Goal: Share content: Share content

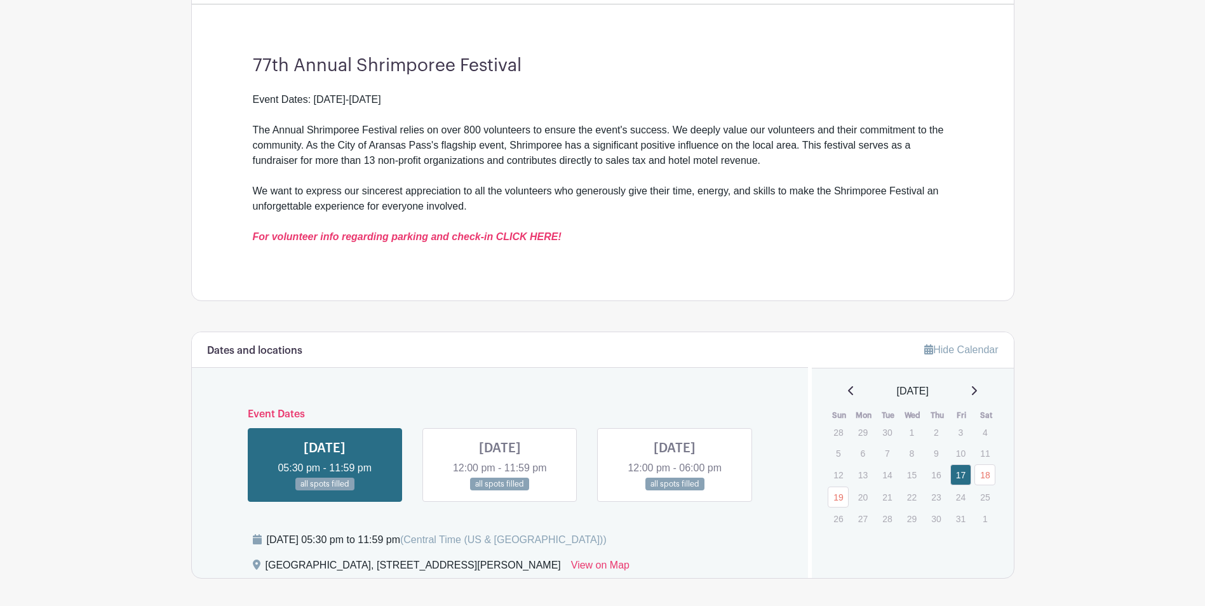
scroll to position [381, 0]
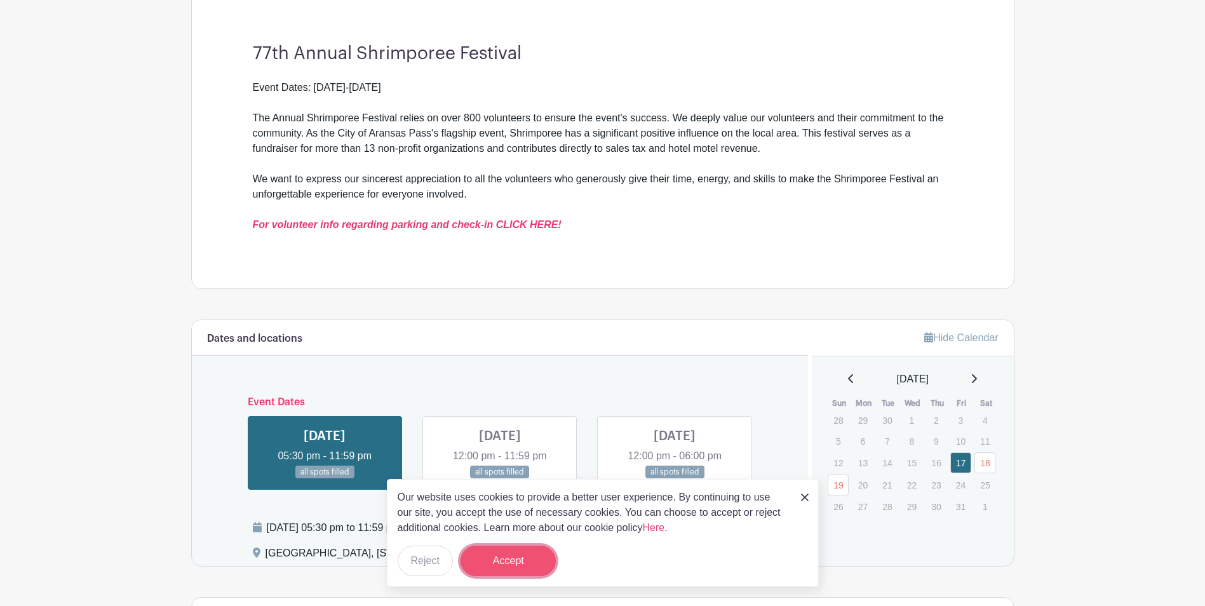
drag, startPoint x: 502, startPoint y: 558, endPoint x: 500, endPoint y: 549, distance: 9.7
click at [502, 556] on button "Accept" at bounding box center [507, 561] width 95 height 30
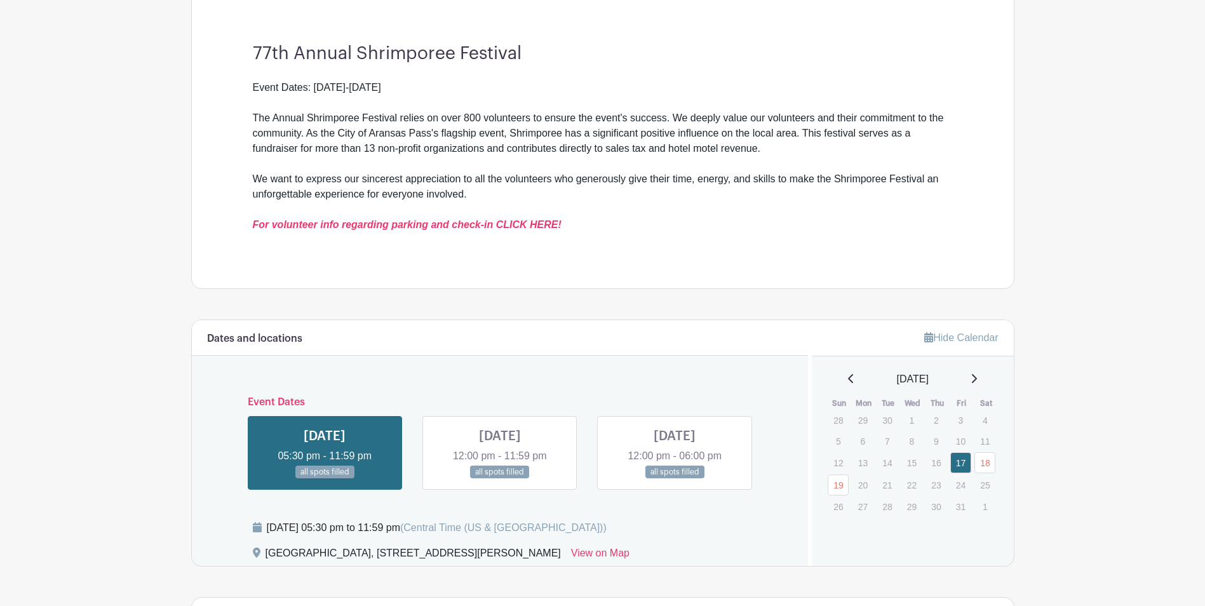
click at [675, 479] on link at bounding box center [675, 479] width 0 height 0
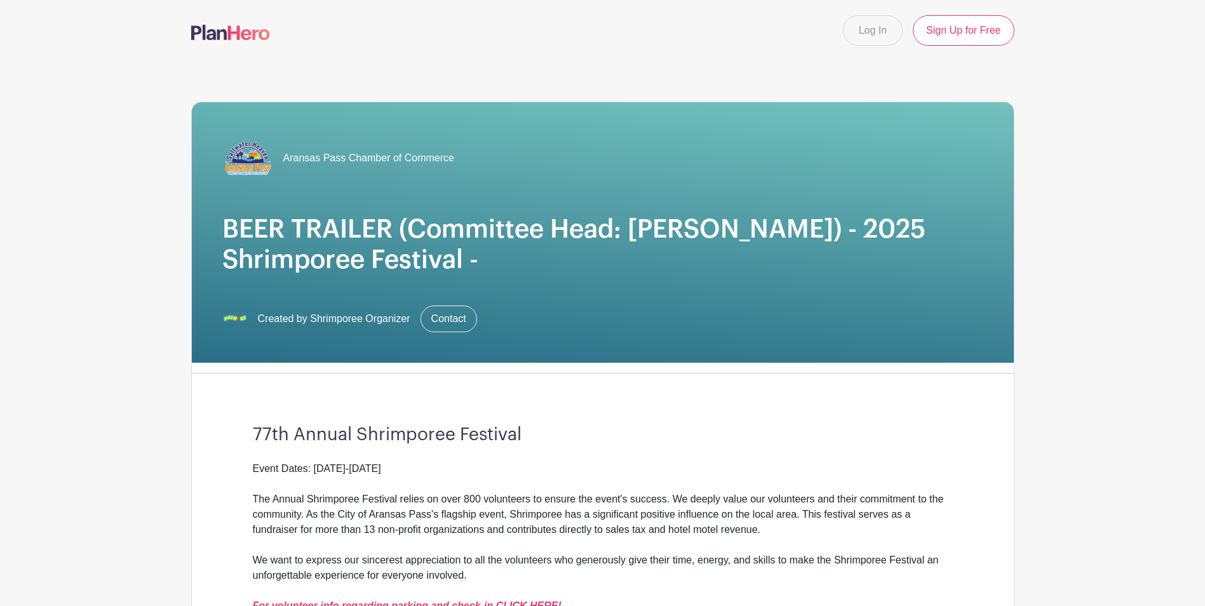
click at [342, 325] on span "Created by Shrimporee Organizer" at bounding box center [334, 318] width 152 height 15
click at [342, 324] on span "Created by Shrimporee Organizer" at bounding box center [334, 318] width 152 height 15
drag, startPoint x: 342, startPoint y: 324, endPoint x: 296, endPoint y: 323, distance: 45.7
click at [297, 323] on span "Created by Shrimporee Organizer" at bounding box center [334, 318] width 152 height 15
click at [212, 318] on div "Aransas Pass Chamber of Commerce BEER TRAILER (Committee Head: Nestor) - 2025 S…" at bounding box center [603, 232] width 822 height 260
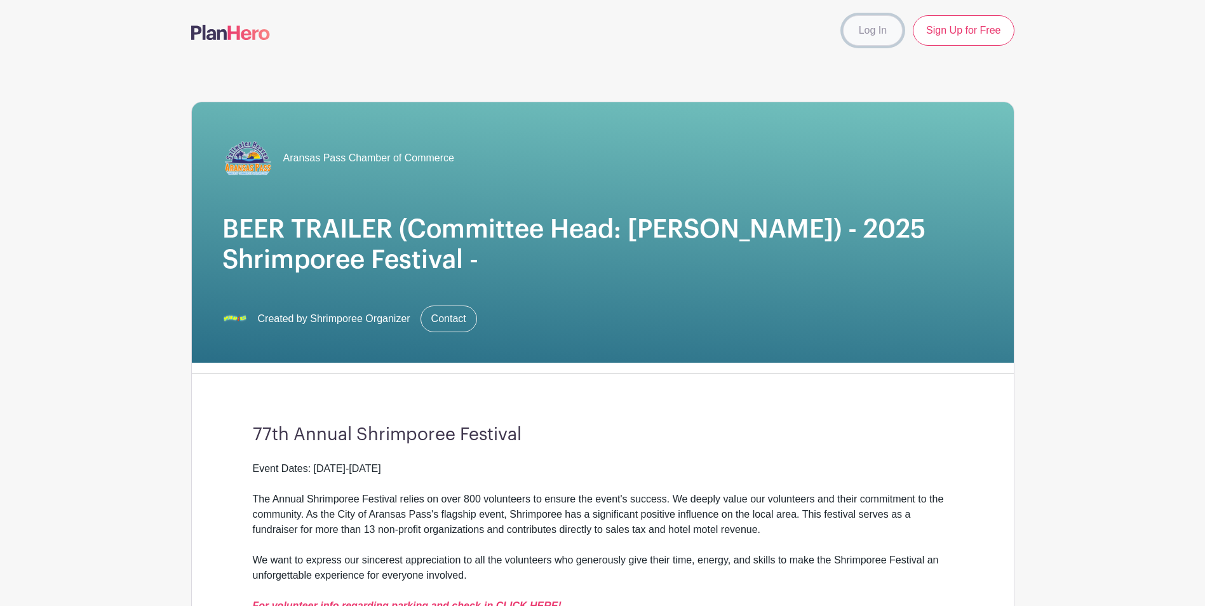
click at [852, 35] on link "Log In" at bounding box center [873, 30] width 60 height 30
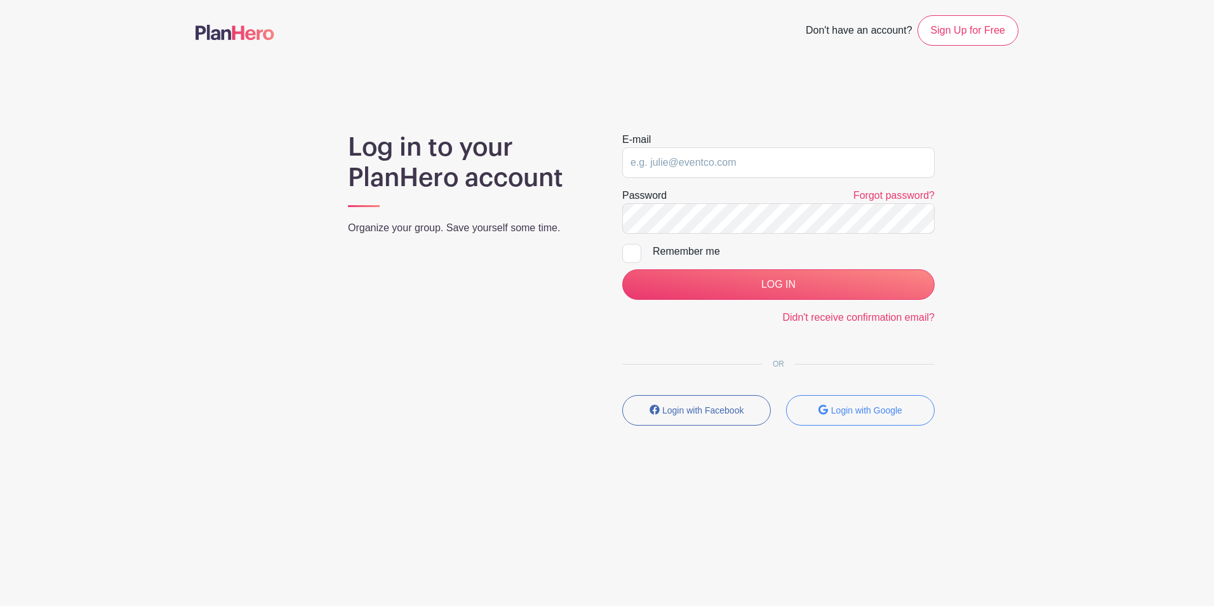
type input "[EMAIL_ADDRESS][DOMAIN_NAME]"
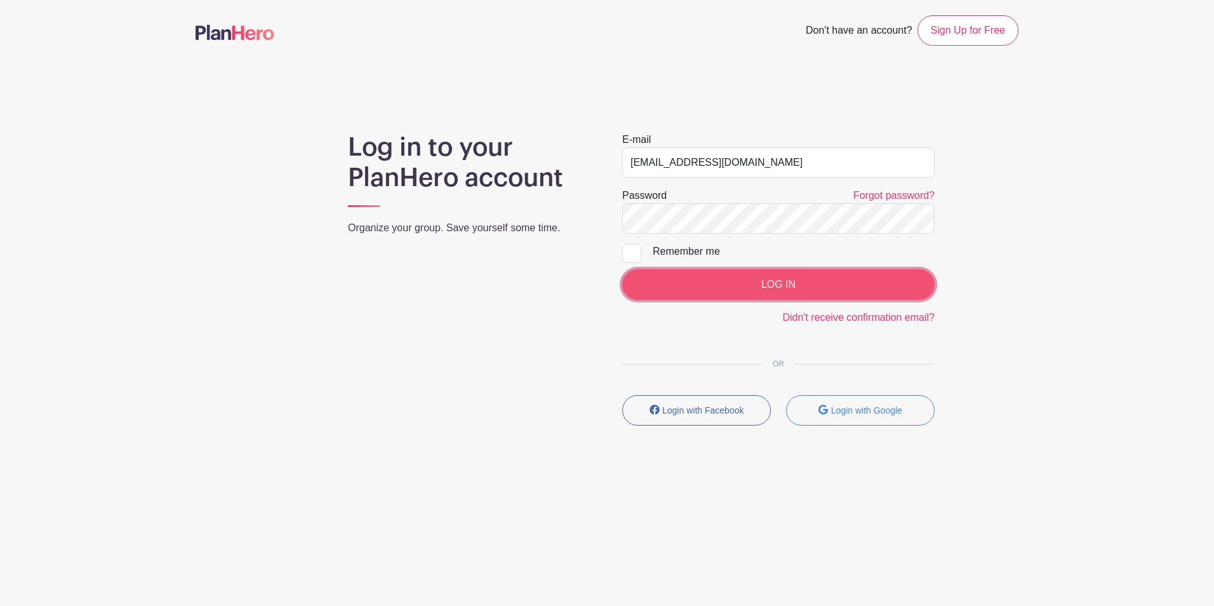
click at [761, 285] on input "LOG IN" at bounding box center [778, 284] width 312 height 30
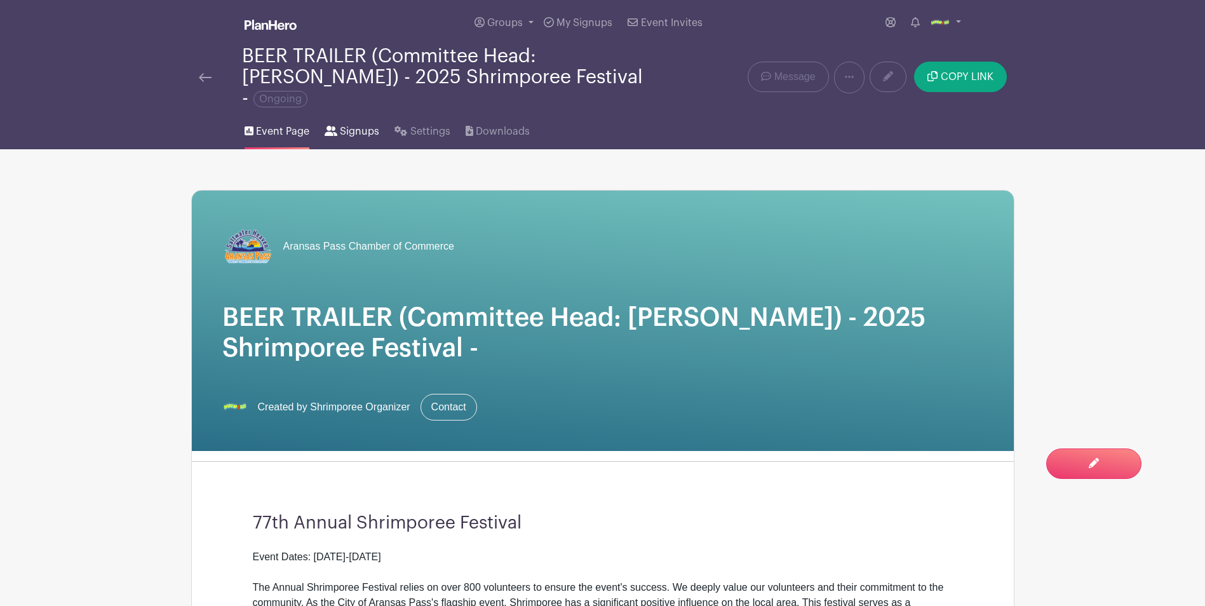
click at [374, 124] on span "Signups" at bounding box center [359, 131] width 39 height 15
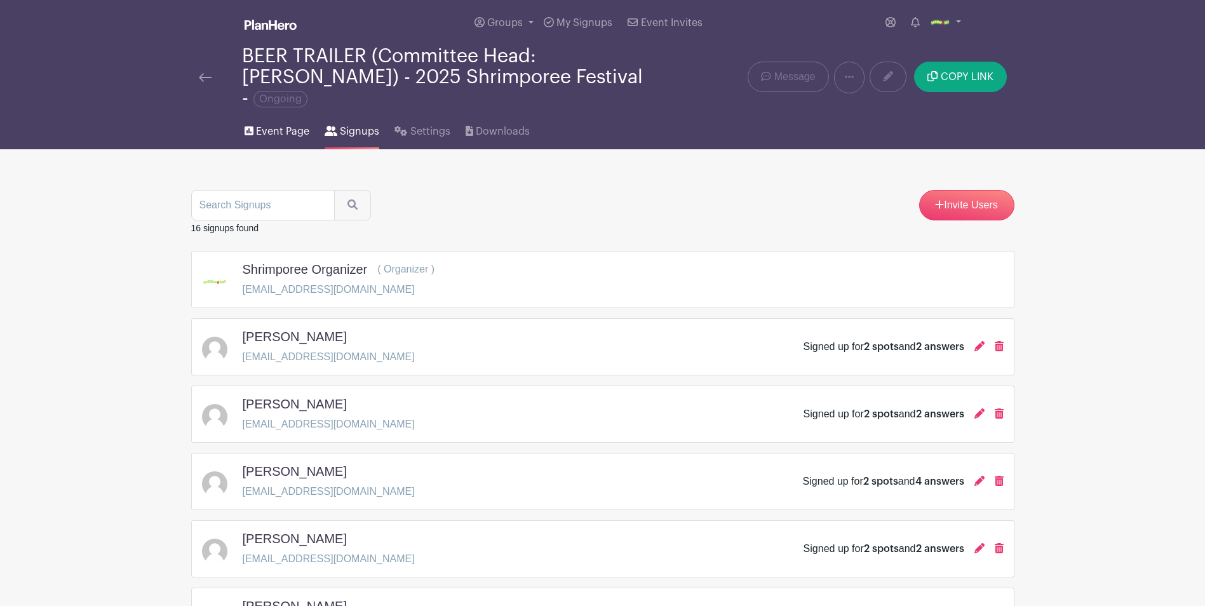
click at [279, 124] on span "Event Page" at bounding box center [282, 131] width 53 height 15
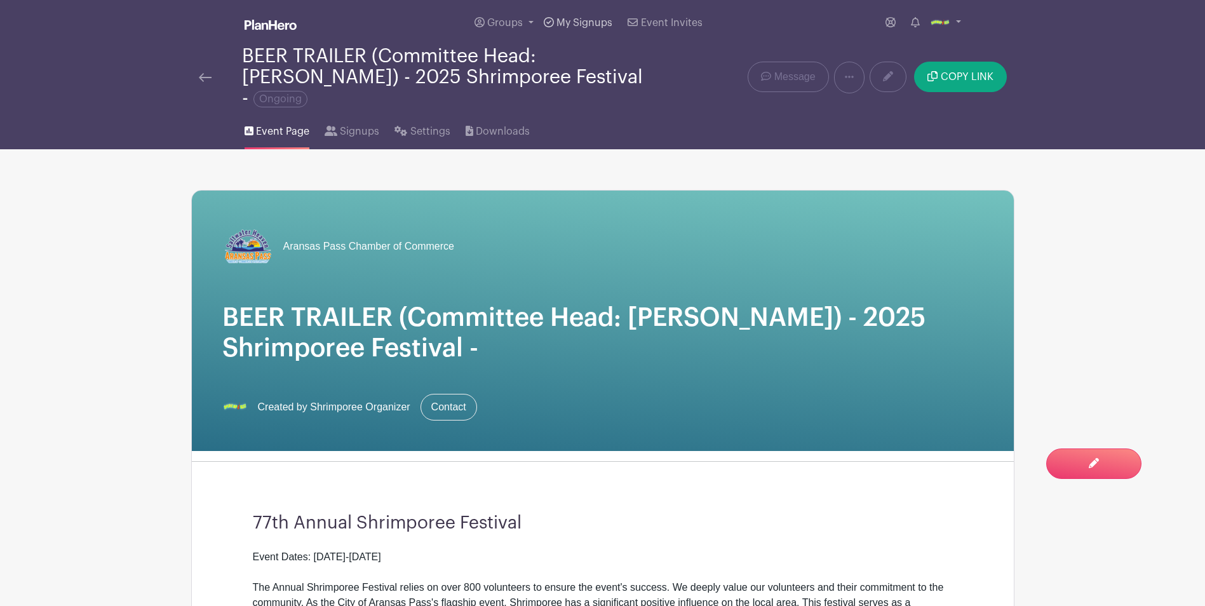
click at [570, 24] on span "My Signups" at bounding box center [584, 23] width 56 height 10
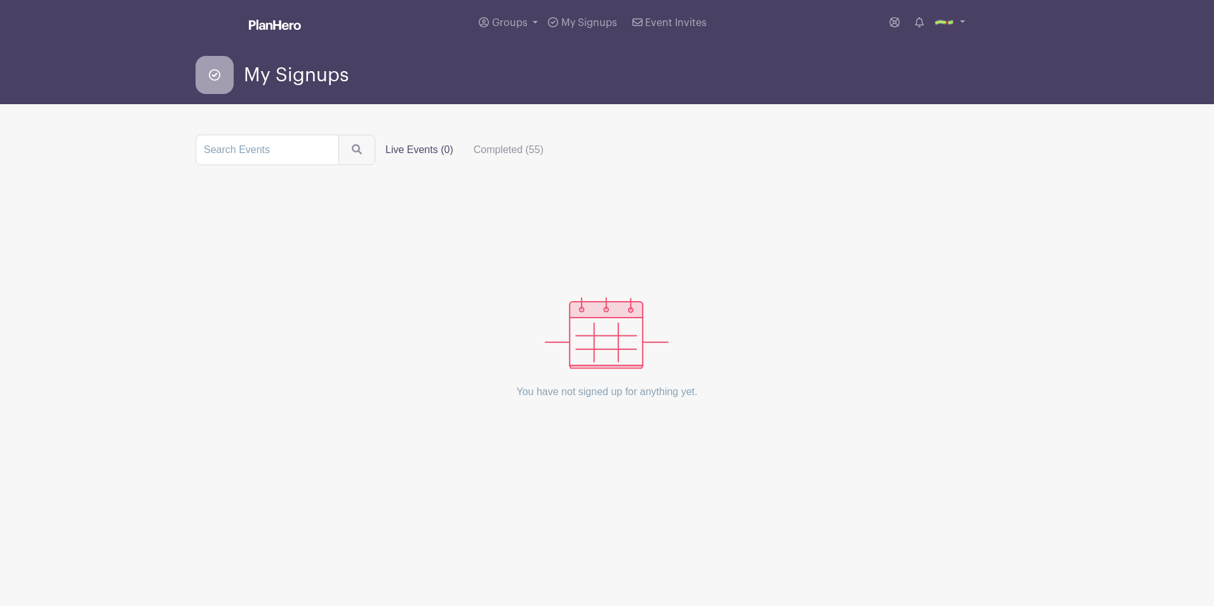
click at [405, 143] on label "Live Events (0)" at bounding box center [419, 149] width 88 height 25
click at [0, 0] on input "Live Events (0)" at bounding box center [0, 0] width 0 height 0
click at [405, 152] on label "Live Events (0)" at bounding box center [419, 149] width 88 height 25
click at [0, 0] on input "Live Events (0)" at bounding box center [0, 0] width 0 height 0
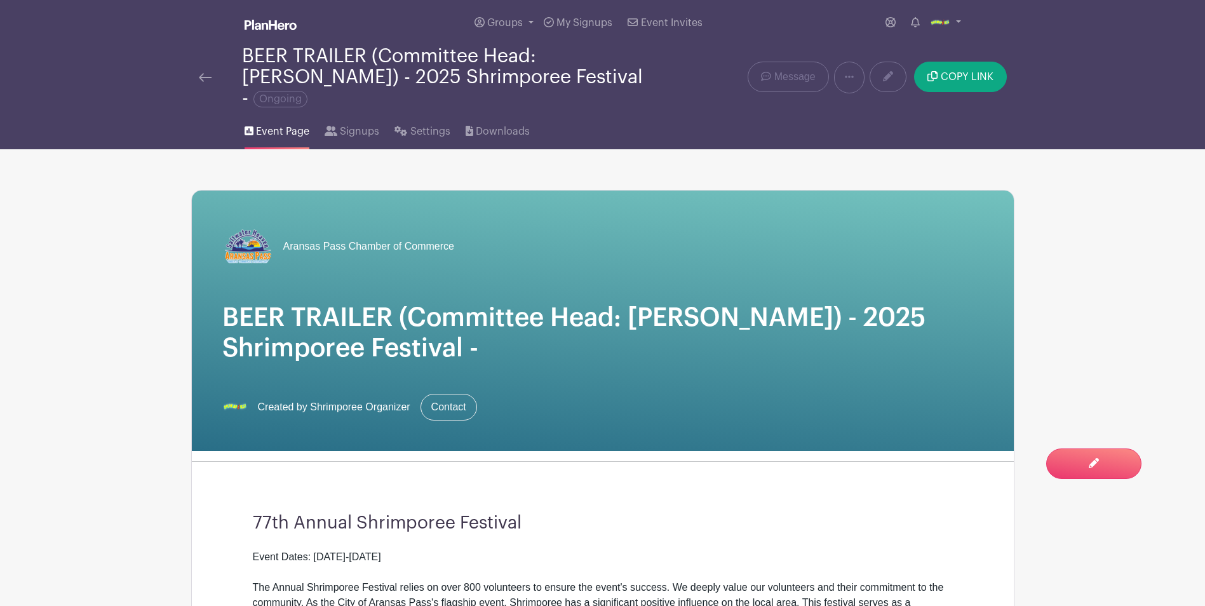
click at [215, 75] on div "BEER TRAILER (Committee Head: [PERSON_NAME]) - 2025 Shrimporee Festival - Ongoi…" at bounding box center [431, 77] width 465 height 63
click at [211, 73] on img at bounding box center [205, 77] width 13 height 9
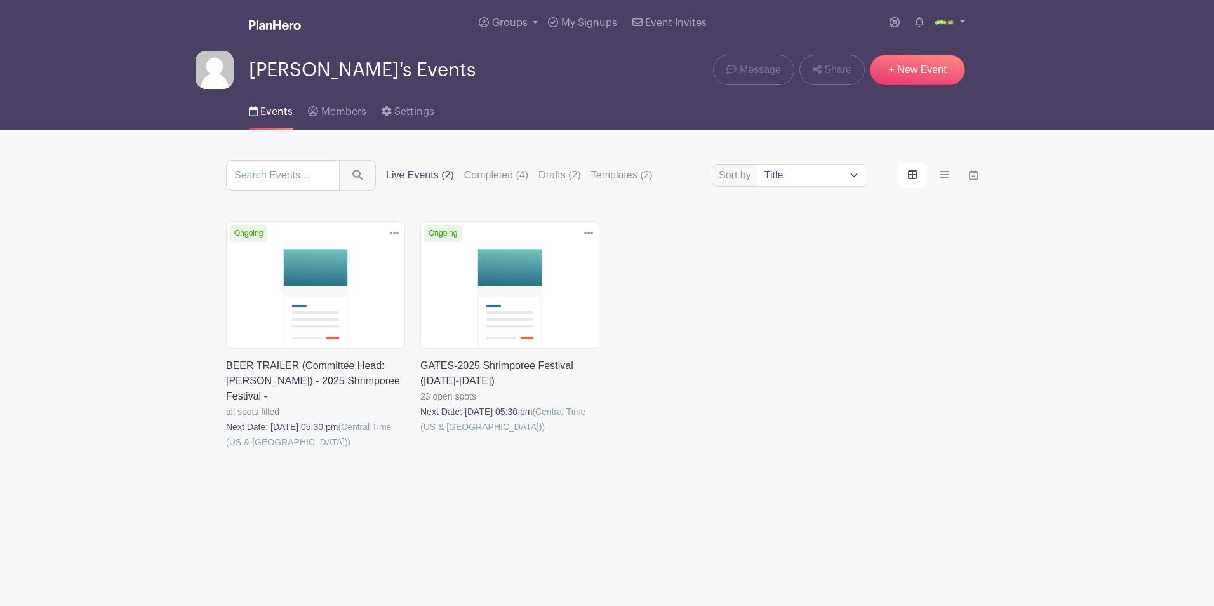
click at [420, 434] on link at bounding box center [420, 434] width 0 height 0
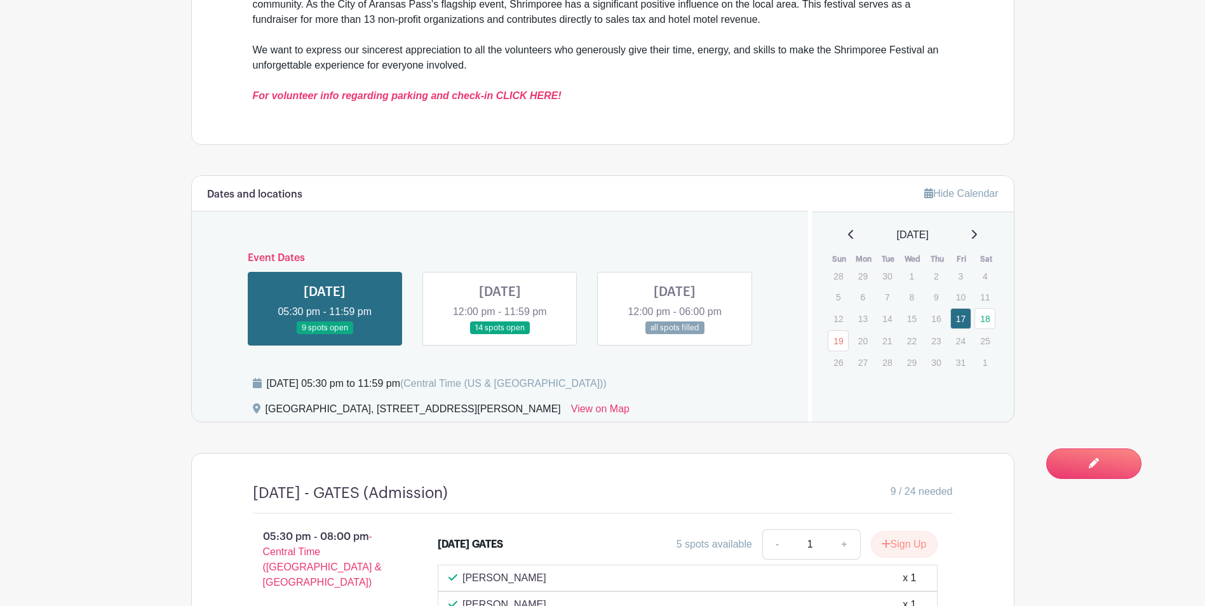
scroll to position [572, 0]
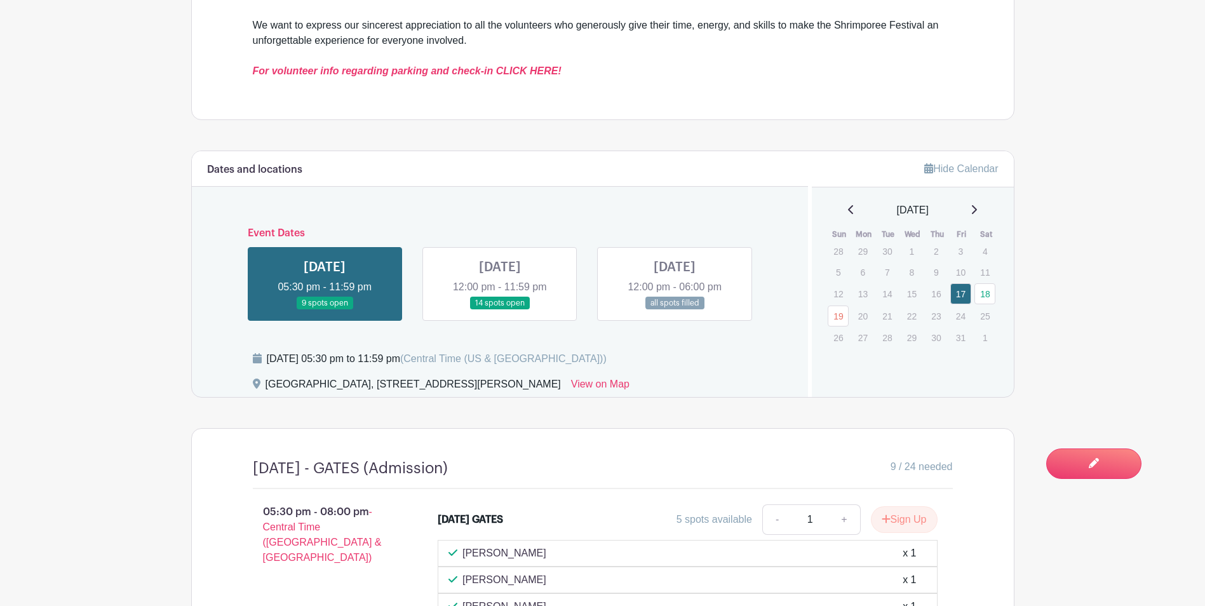
click at [675, 310] on link at bounding box center [675, 310] width 0 height 0
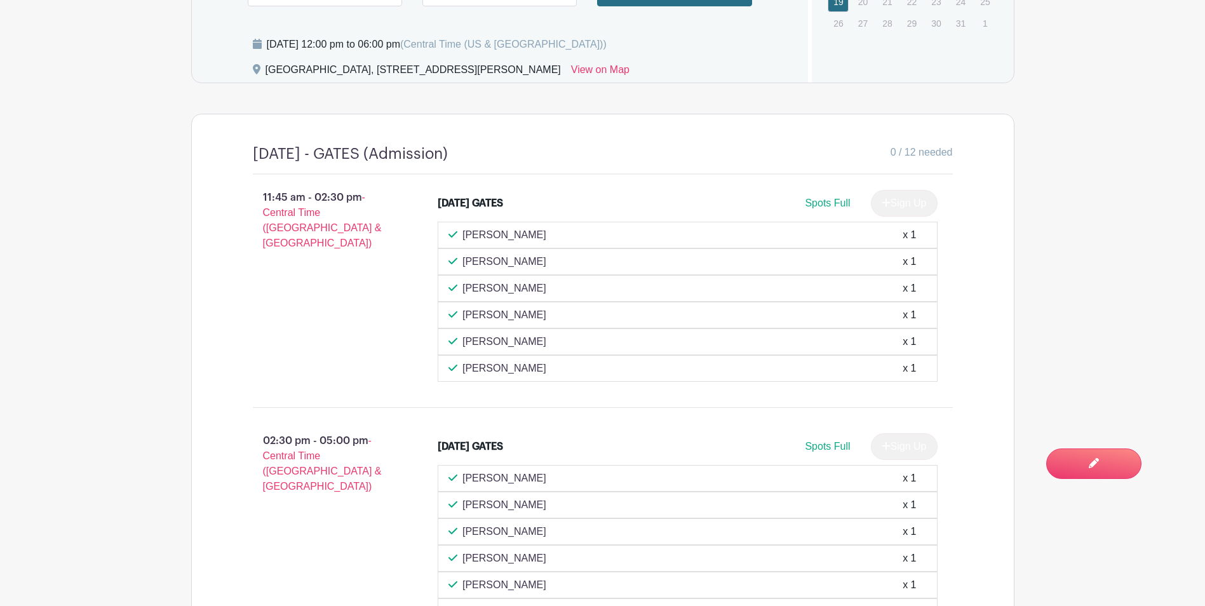
scroll to position [635, 0]
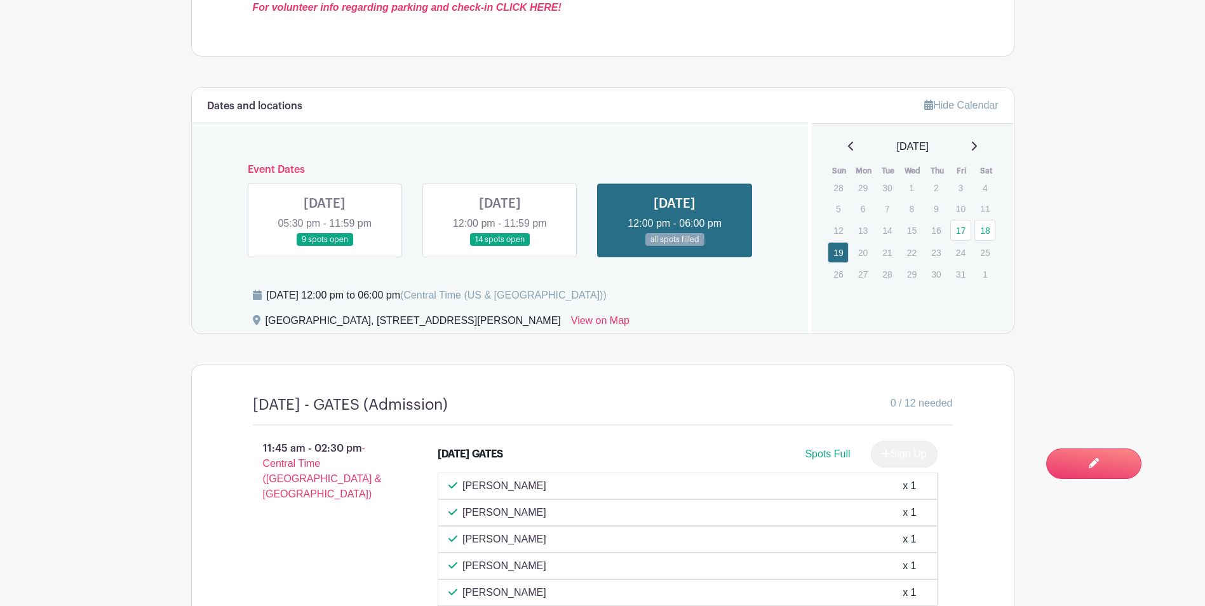
click at [159, 287] on main "Groups All Groups [PERSON_NAME]'s Events My Signups Event Invites My account Lo…" at bounding box center [602, 364] width 1205 height 1999
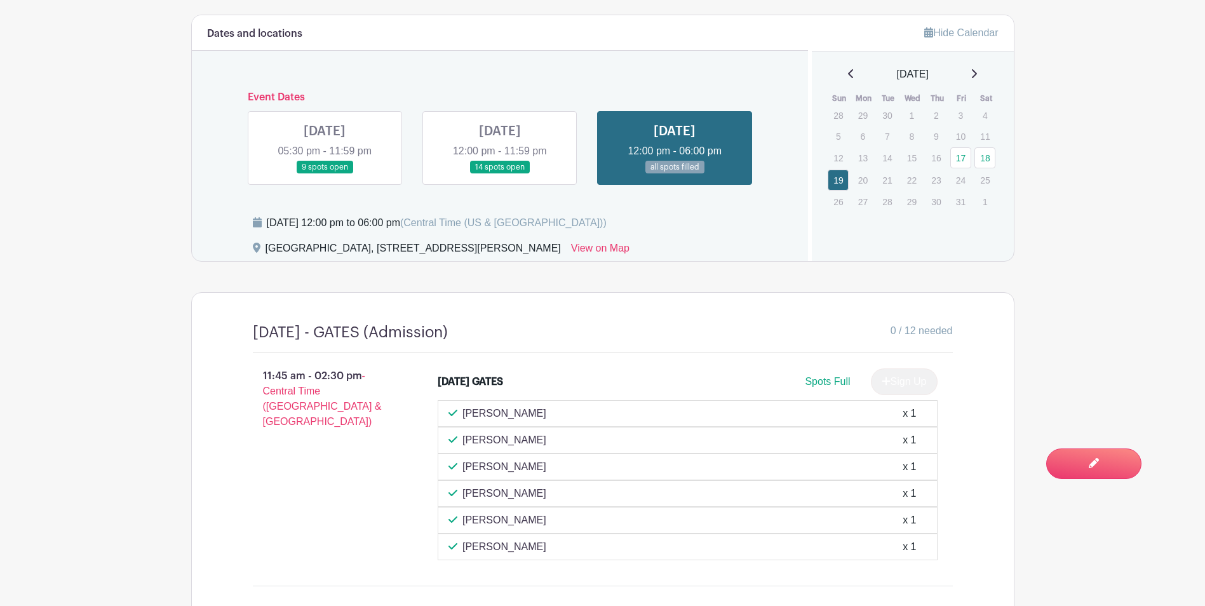
scroll to position [699, 0]
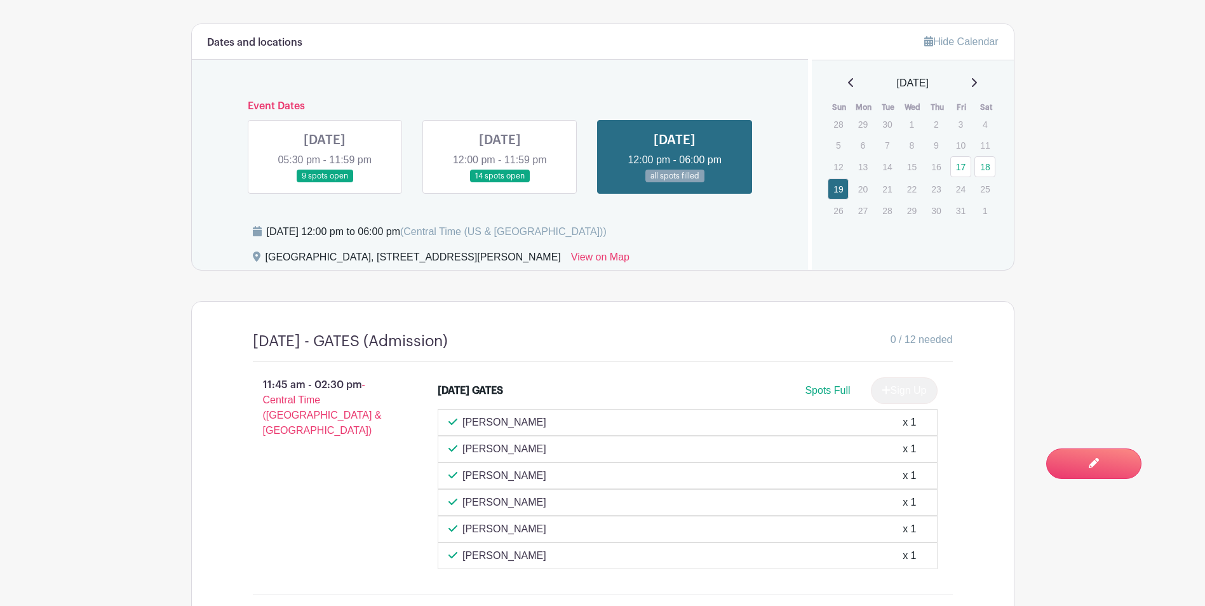
click at [500, 183] on link at bounding box center [500, 183] width 0 height 0
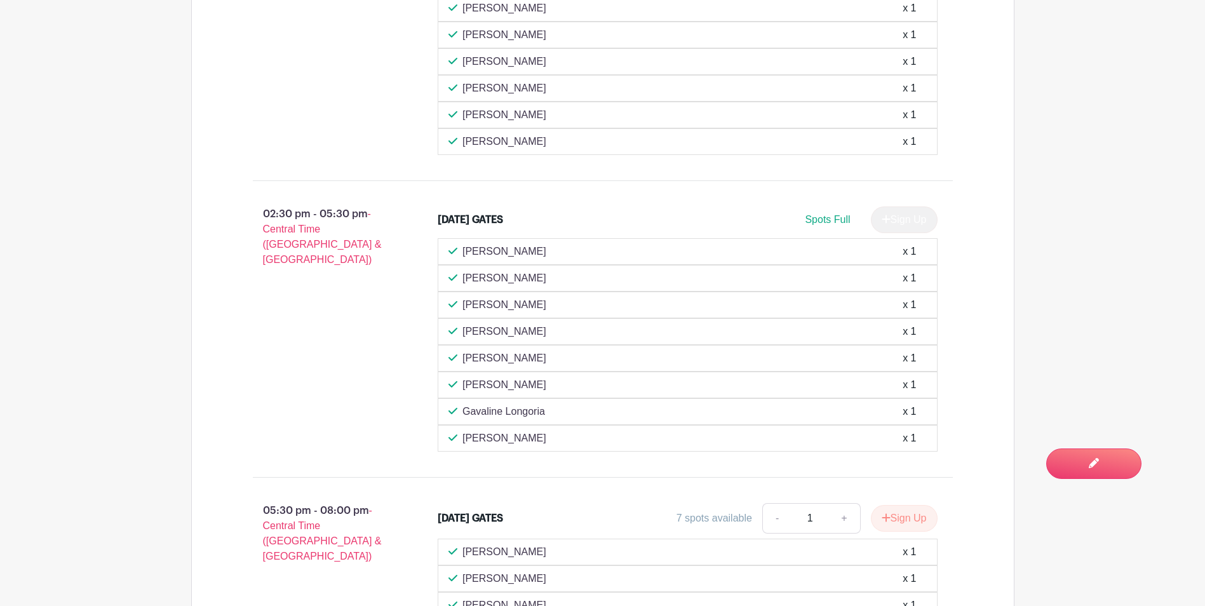
scroll to position [762, 0]
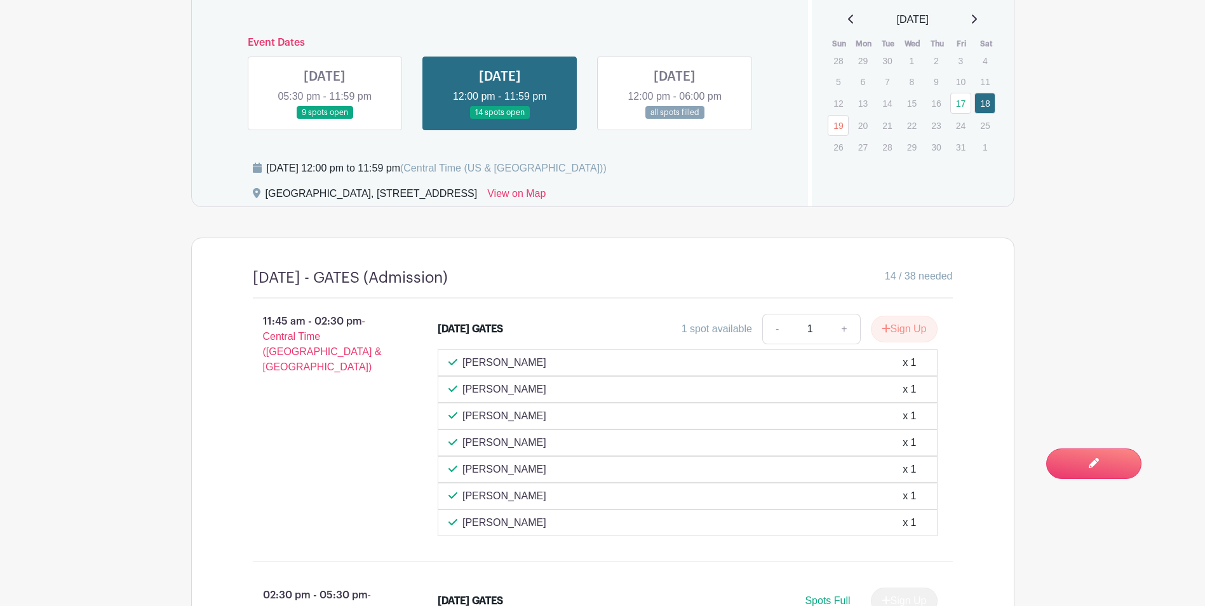
click at [325, 119] on link at bounding box center [325, 119] width 0 height 0
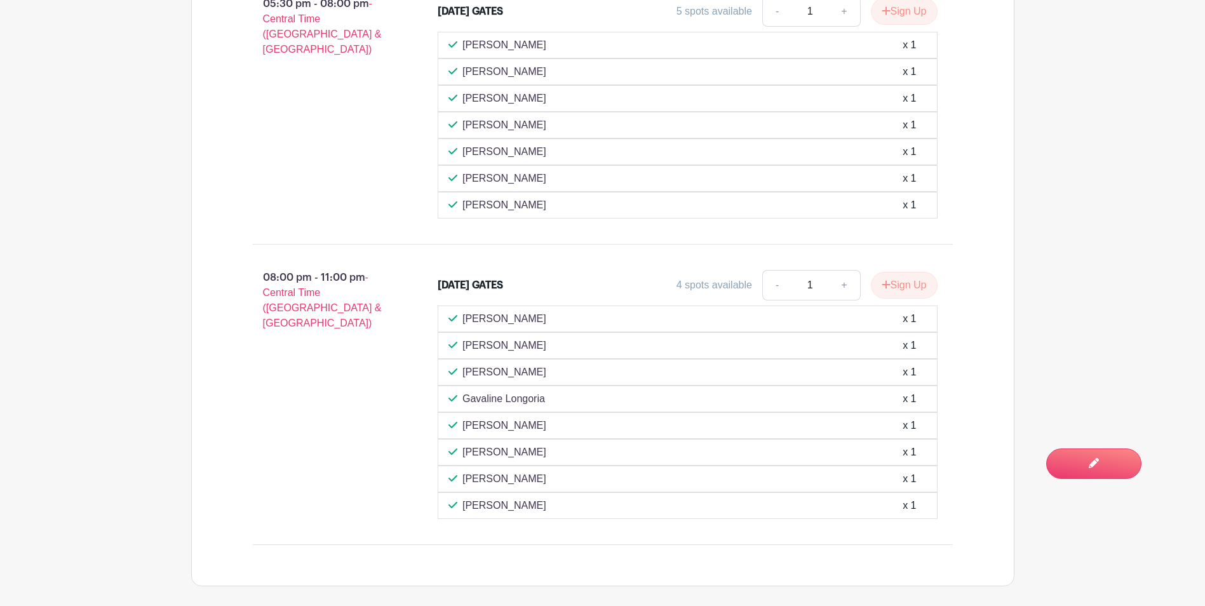
scroll to position [699, 0]
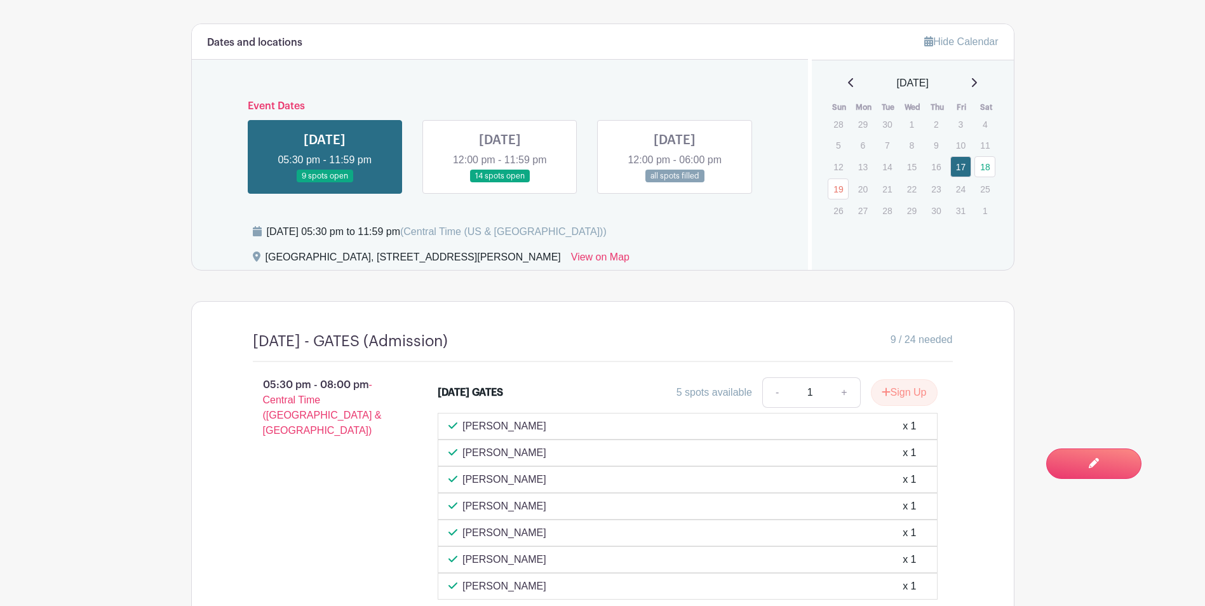
click at [500, 183] on link at bounding box center [500, 183] width 0 height 0
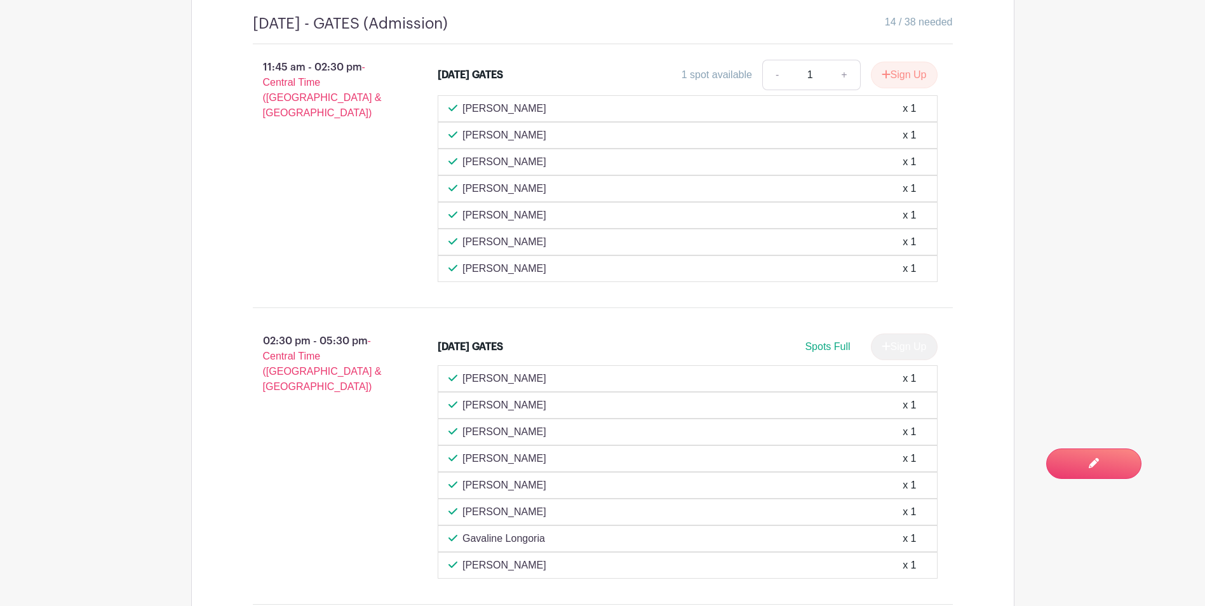
scroll to position [635, 0]
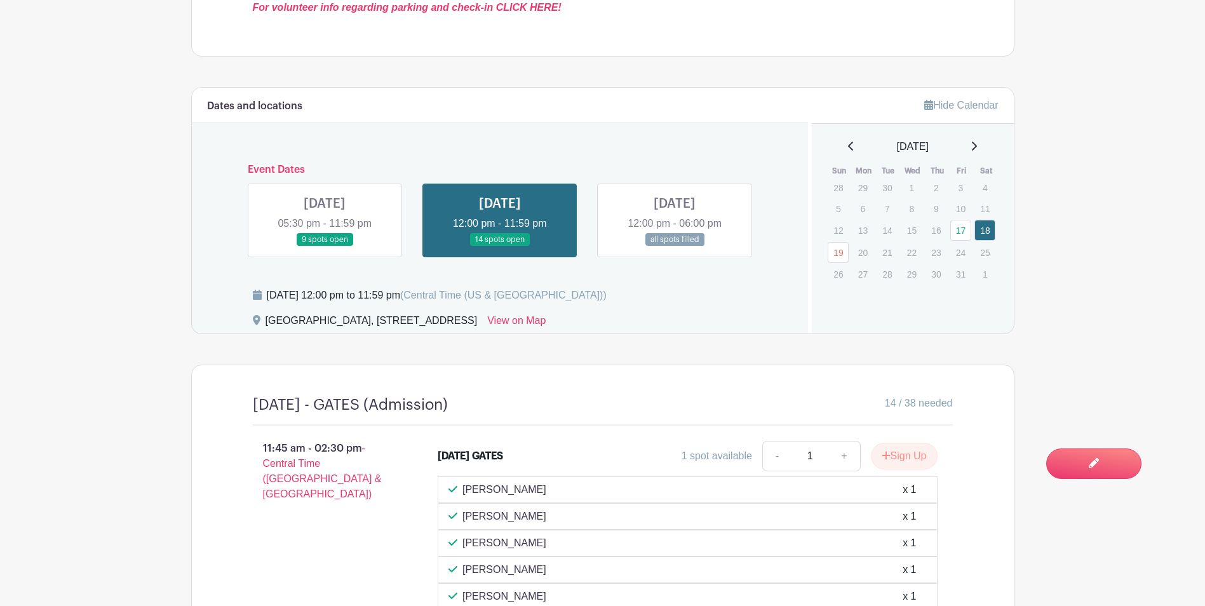
click at [675, 246] on link at bounding box center [675, 246] width 0 height 0
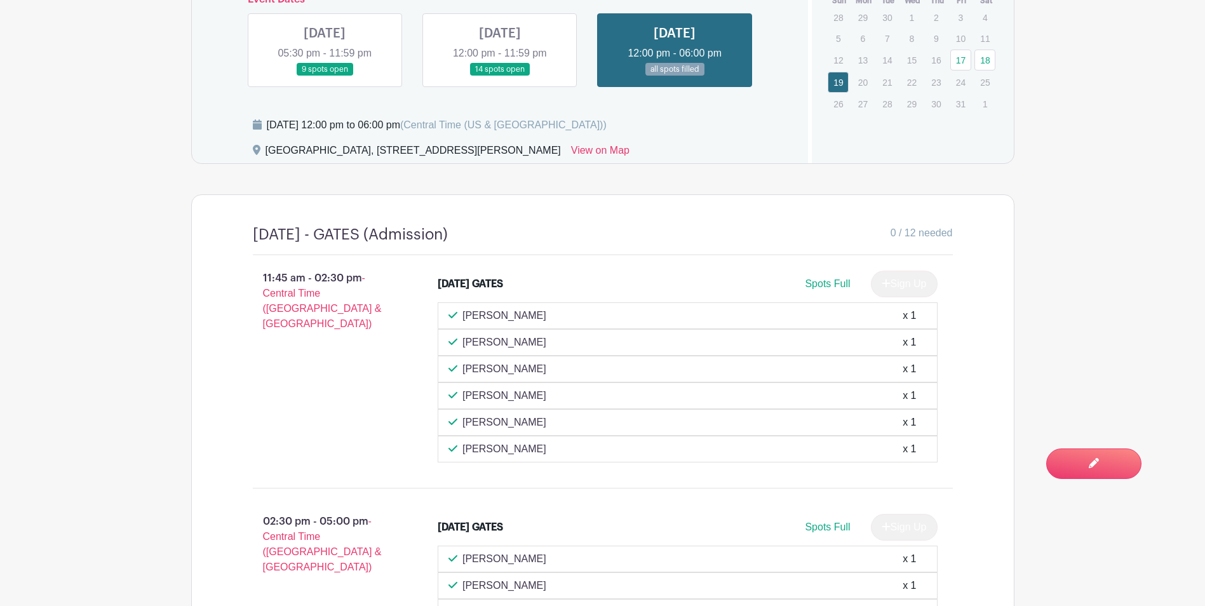
scroll to position [762, 0]
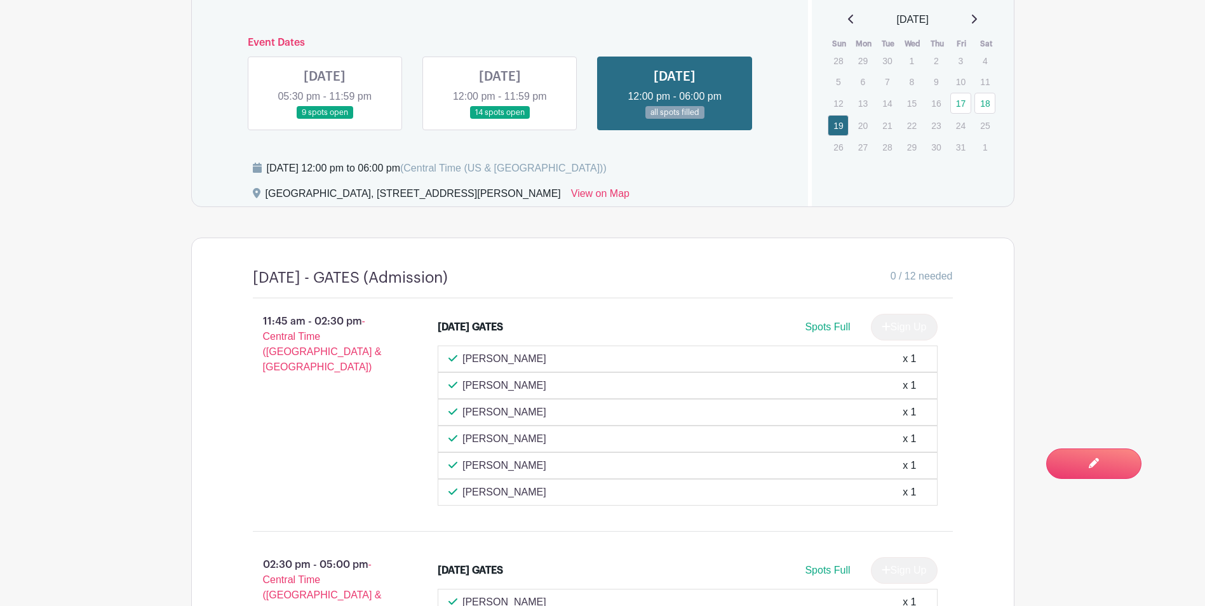
click at [500, 119] on link at bounding box center [500, 119] width 0 height 0
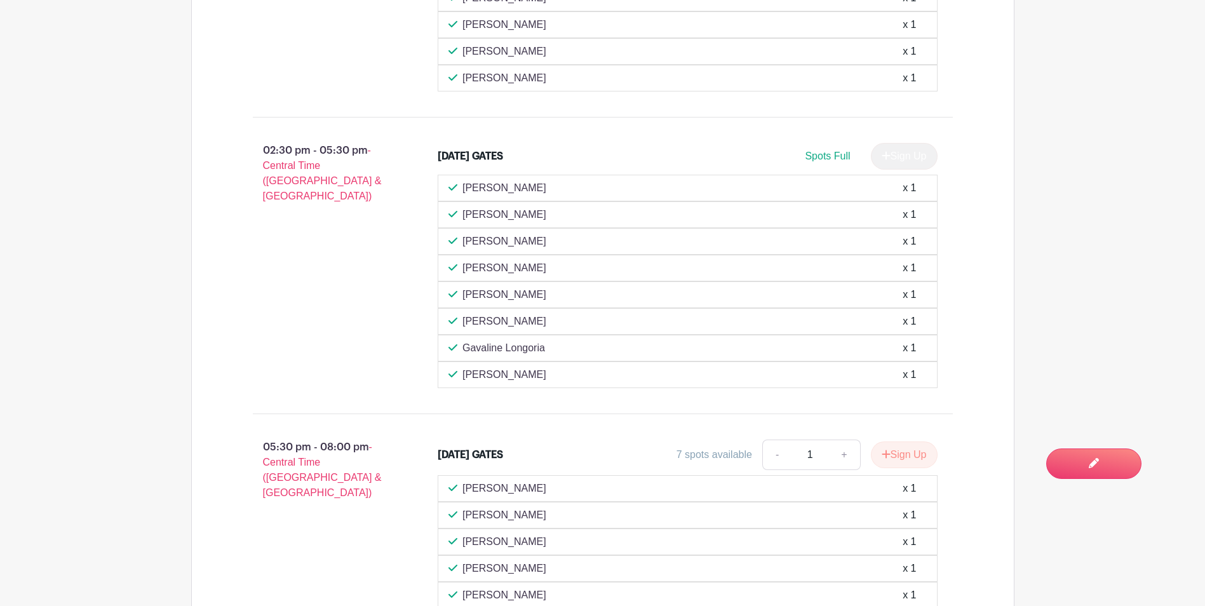
scroll to position [826, 0]
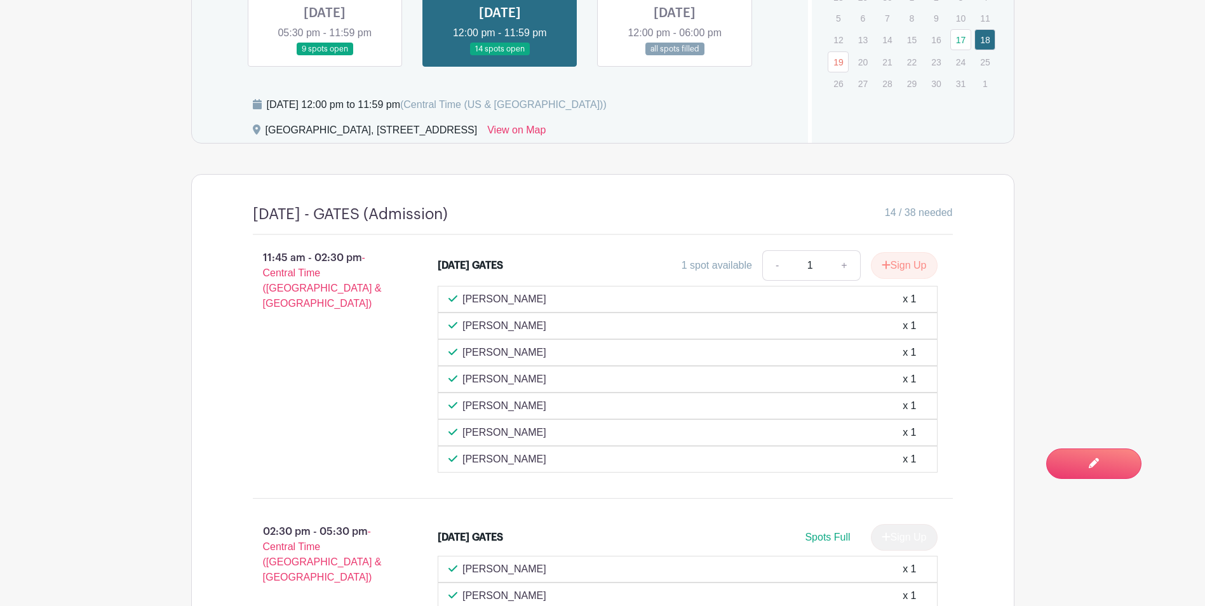
click at [325, 56] on link at bounding box center [325, 56] width 0 height 0
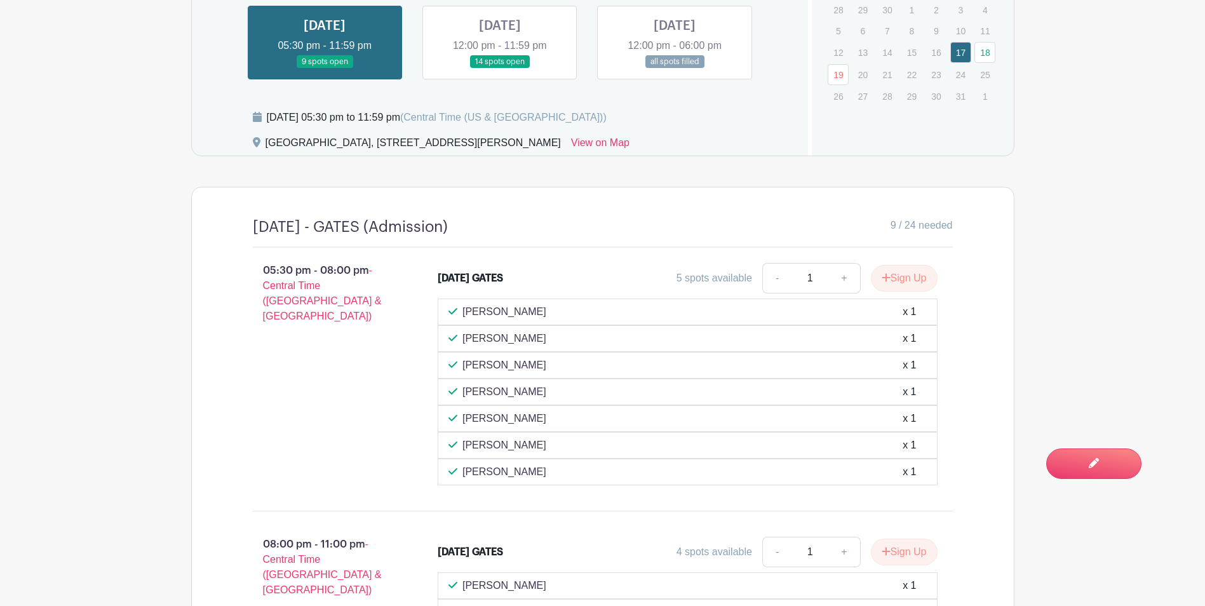
scroll to position [699, 0]
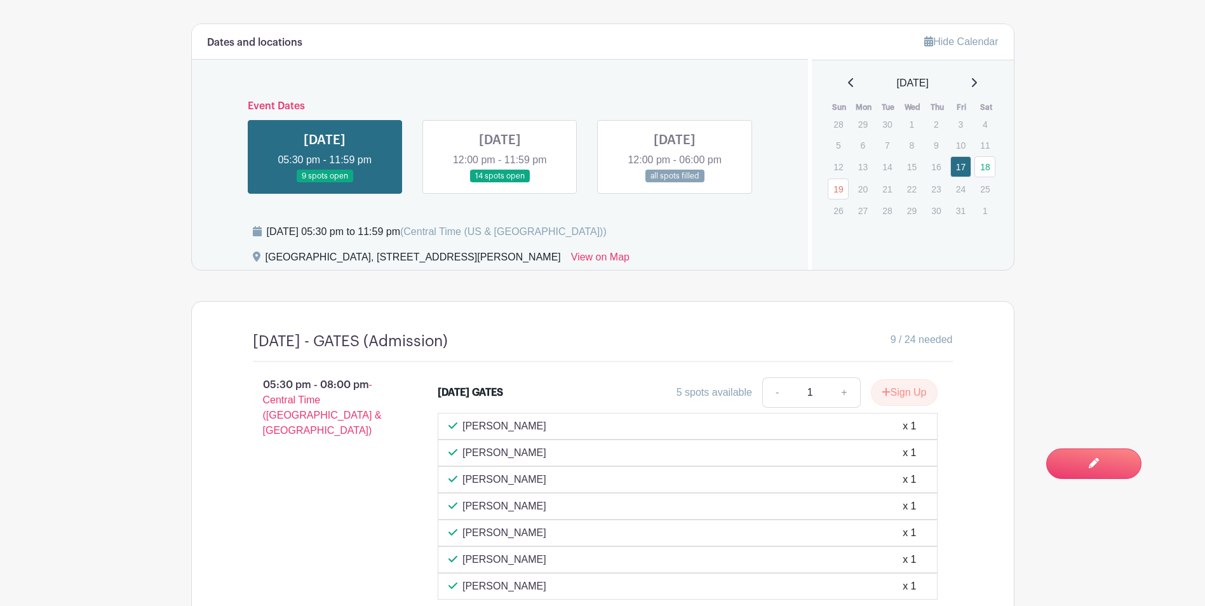
click at [500, 183] on link at bounding box center [500, 183] width 0 height 0
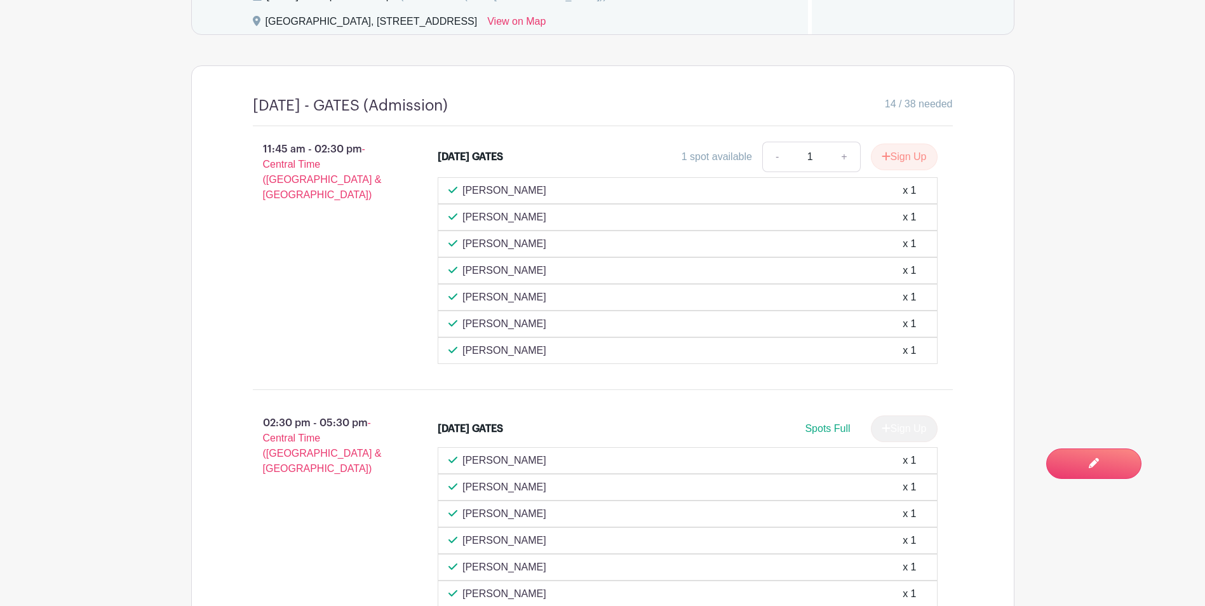
scroll to position [762, 0]
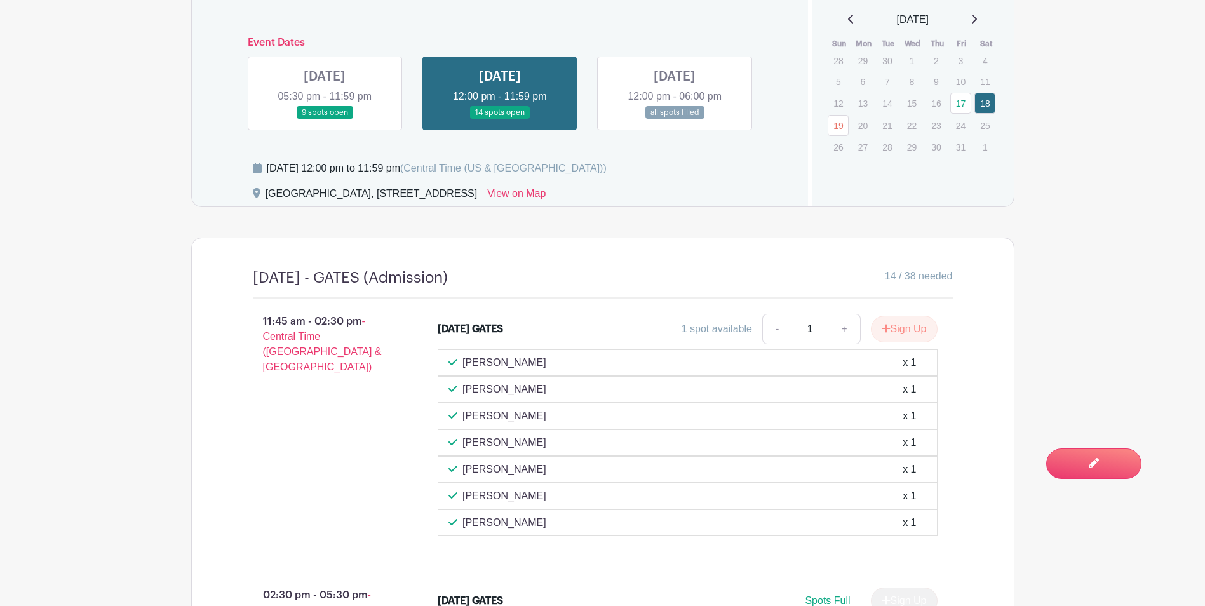
click at [325, 119] on link at bounding box center [325, 119] width 0 height 0
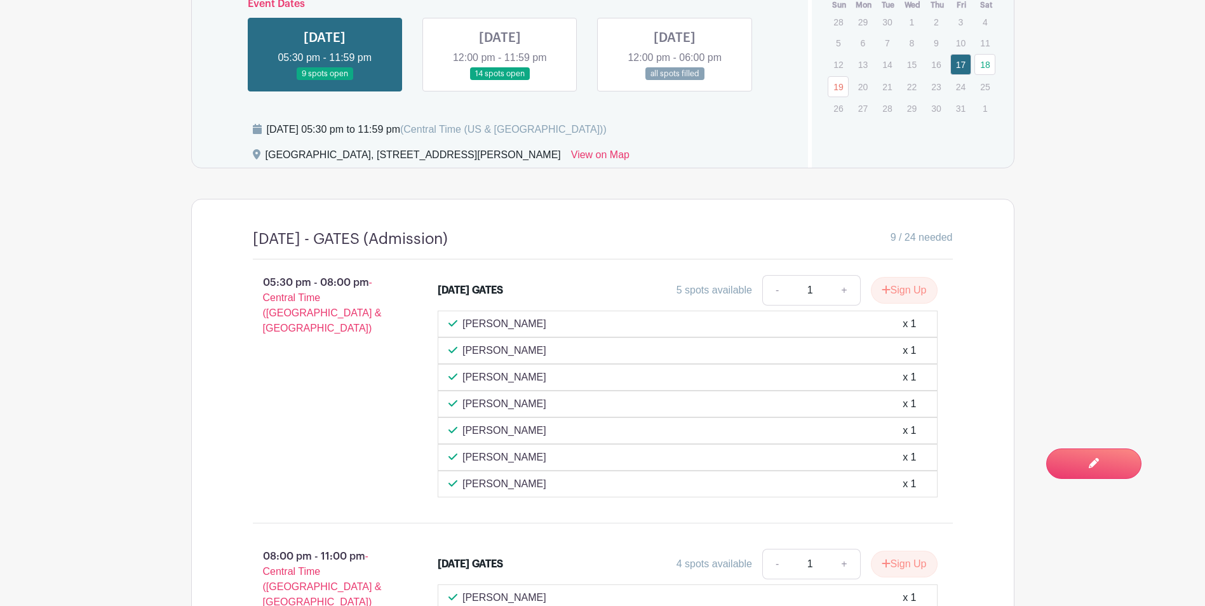
scroll to position [508, 0]
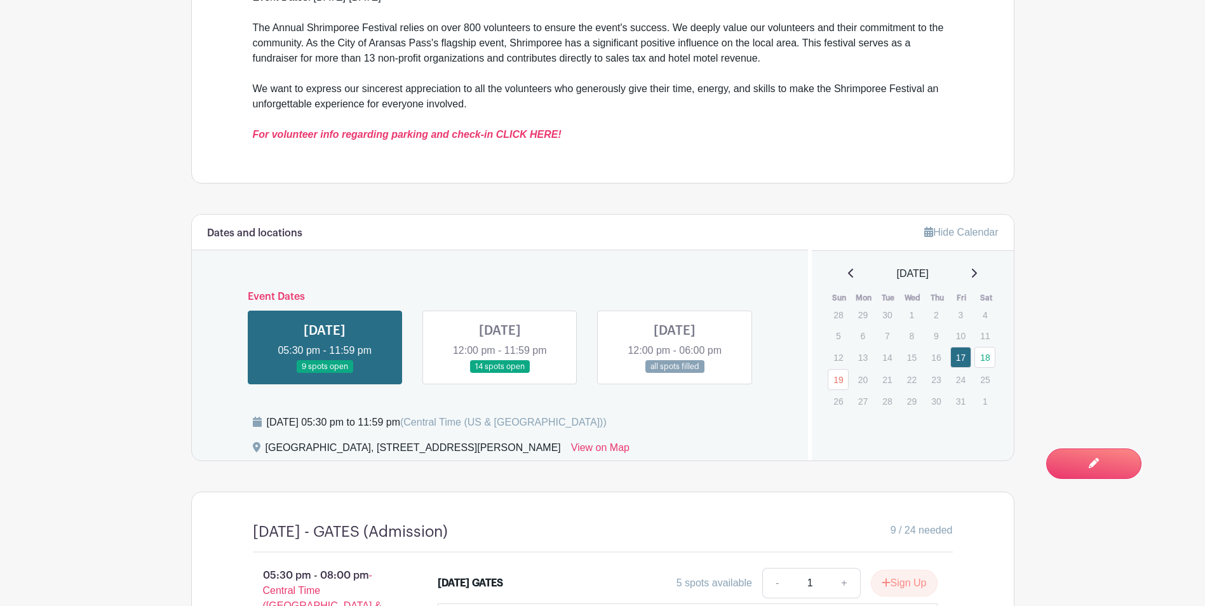
click at [500, 373] on link at bounding box center [500, 373] width 0 height 0
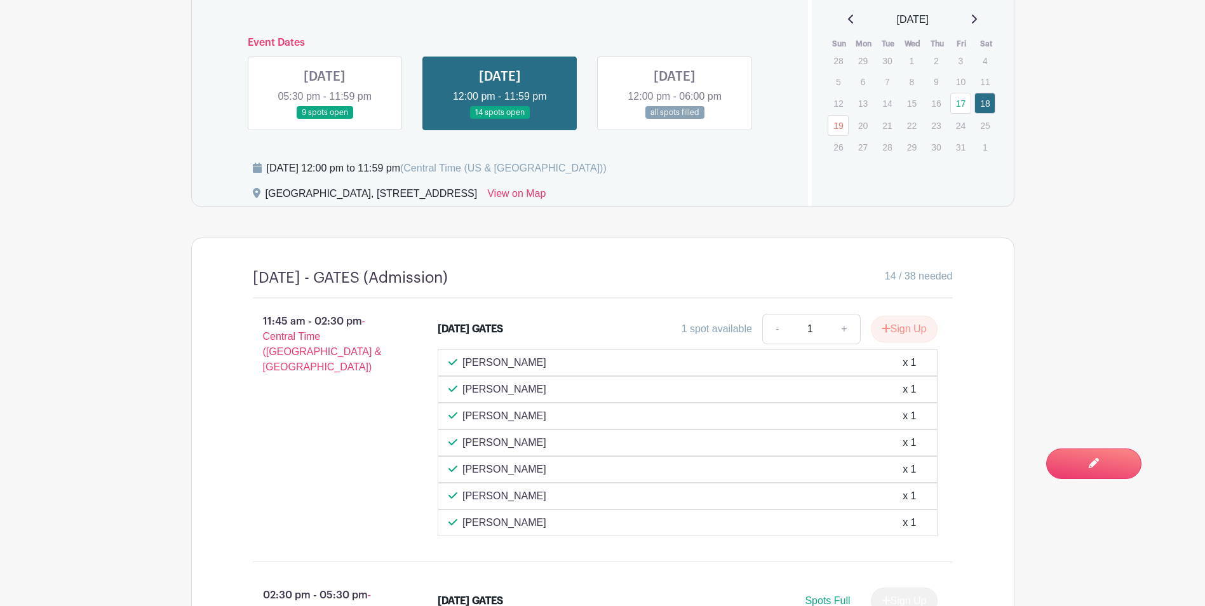
scroll to position [889, 0]
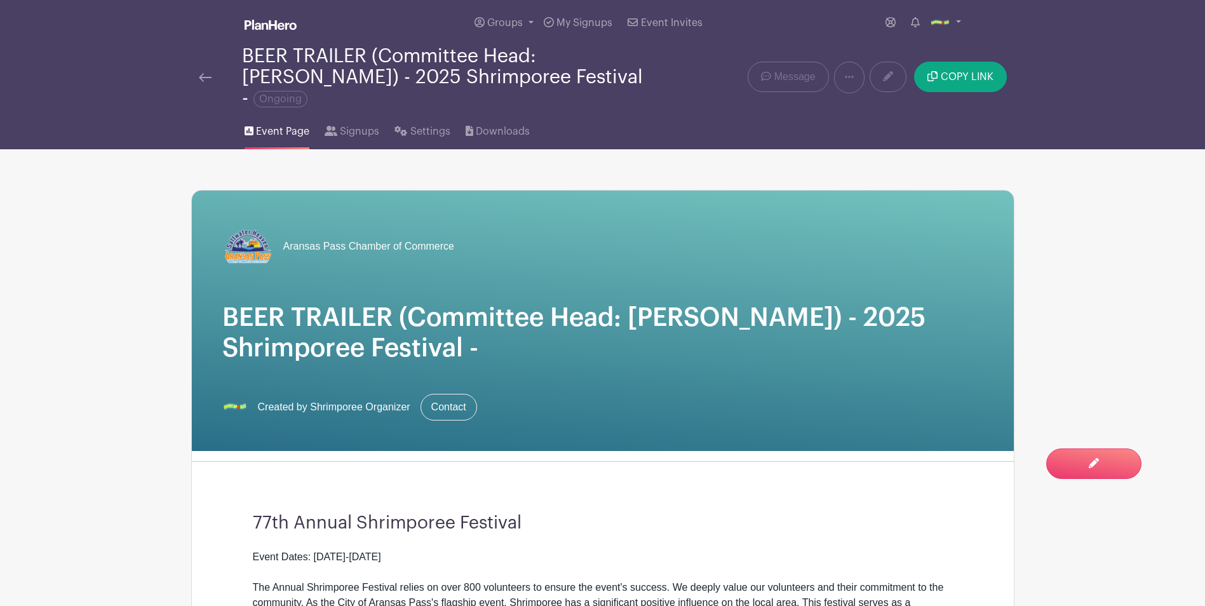
click at [195, 69] on div "BEER TRAILER (Committee Head: [PERSON_NAME]) - 2025 Shrimporee Festival - Ongoi…" at bounding box center [431, 77] width 480 height 63
click at [205, 73] on img at bounding box center [205, 77] width 13 height 9
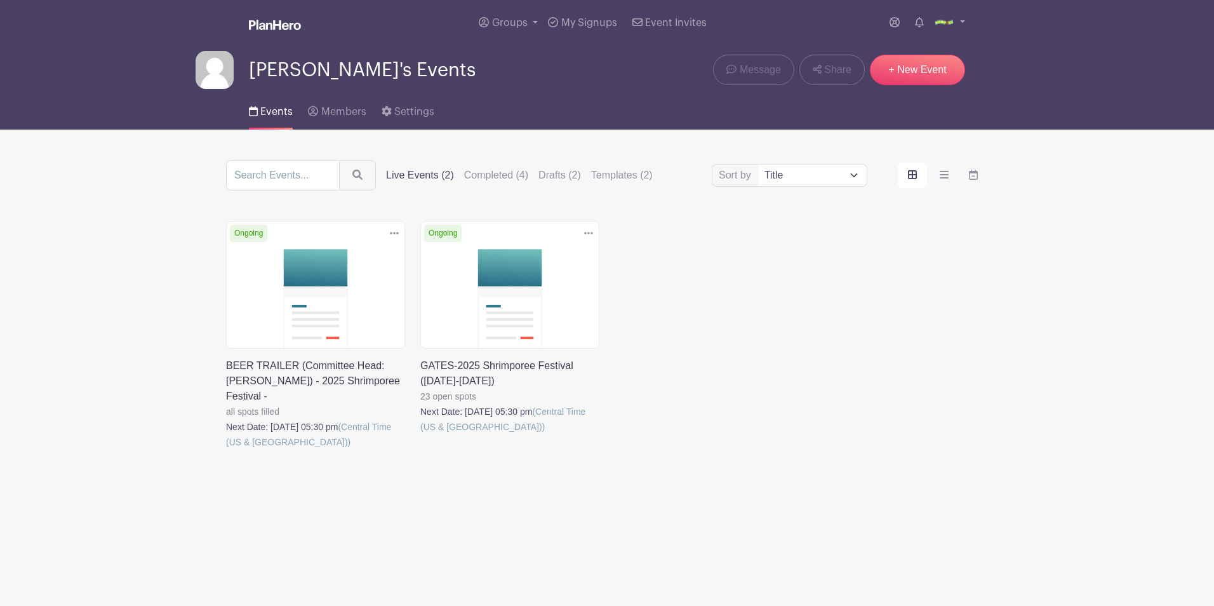
click at [420, 434] on link at bounding box center [420, 434] width 0 height 0
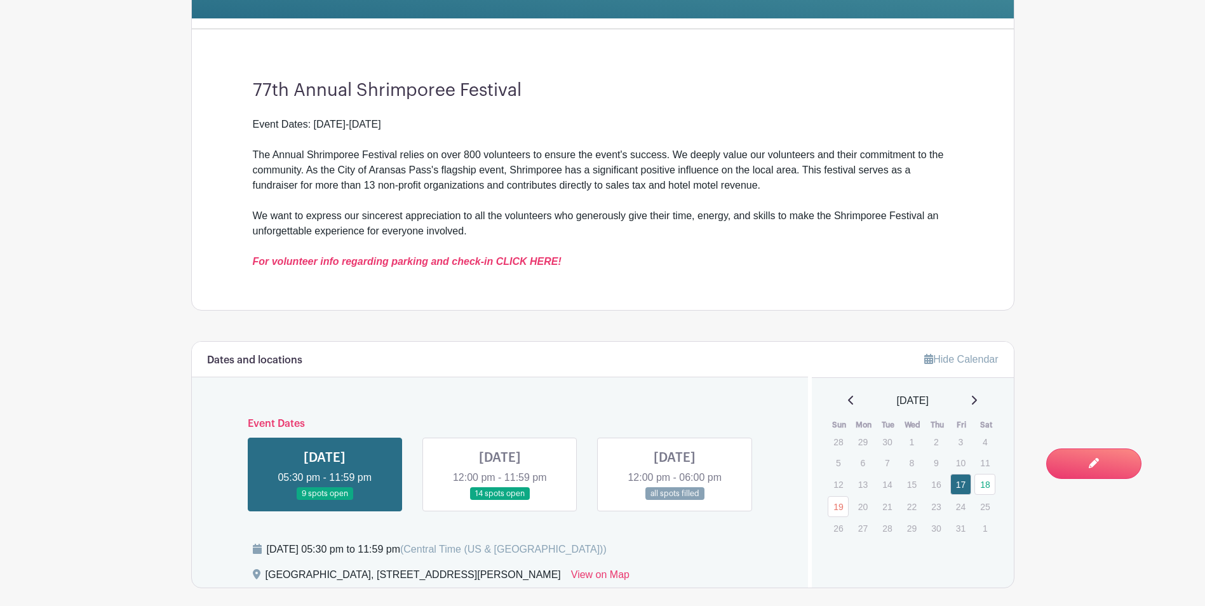
scroll to position [635, 0]
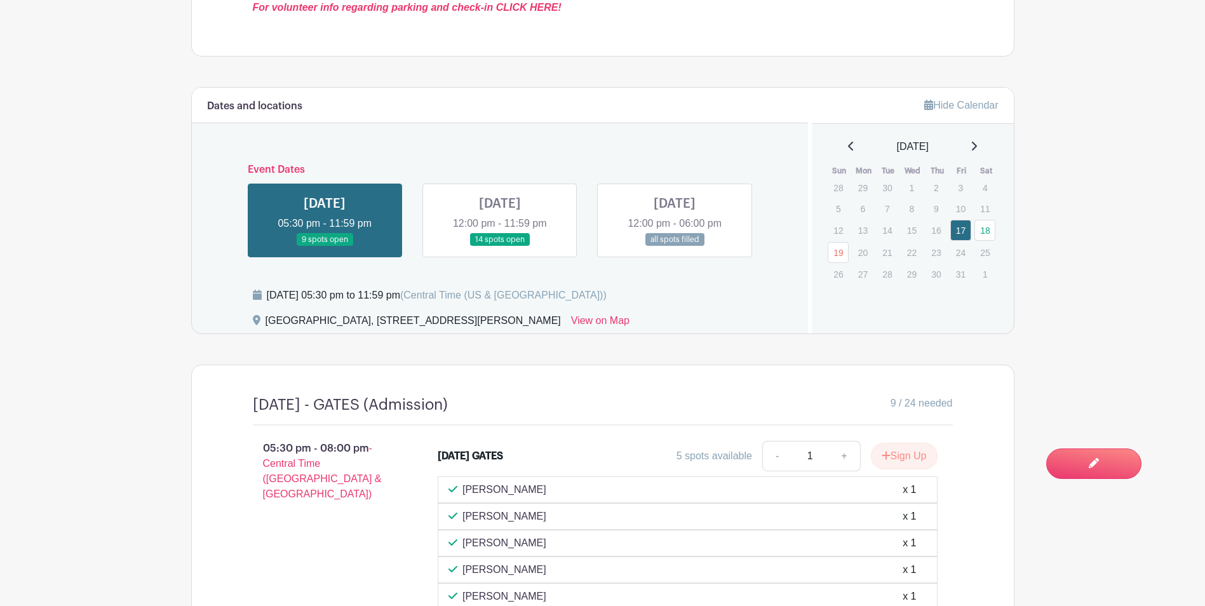
click at [325, 246] on link at bounding box center [325, 246] width 0 height 0
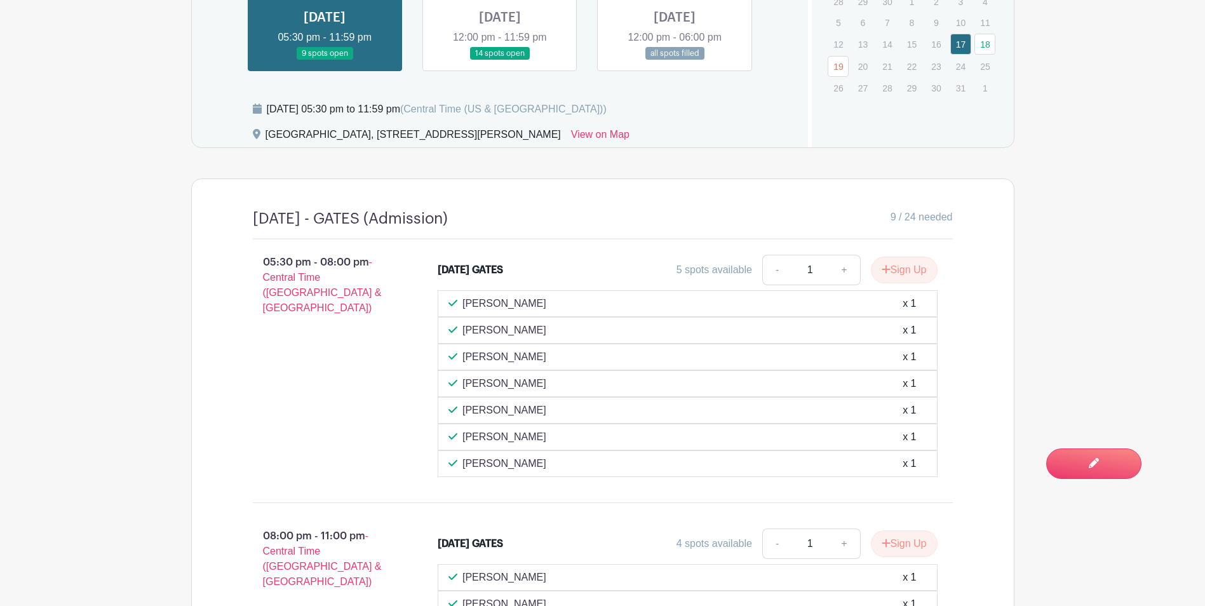
scroll to position [826, 0]
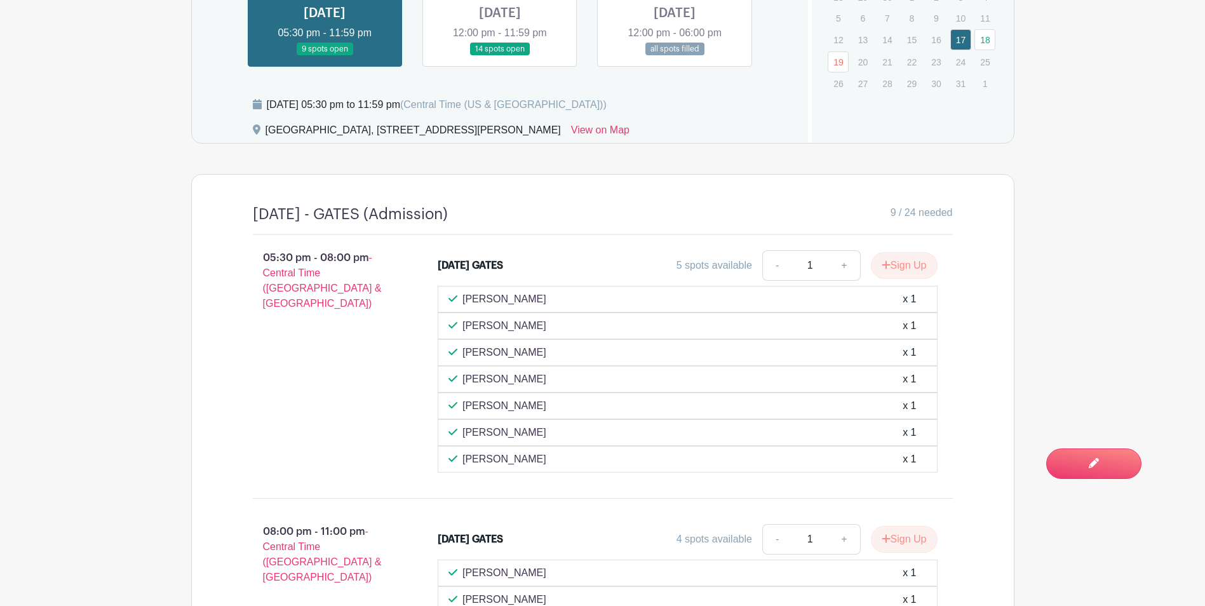
click at [500, 56] on link at bounding box center [500, 56] width 0 height 0
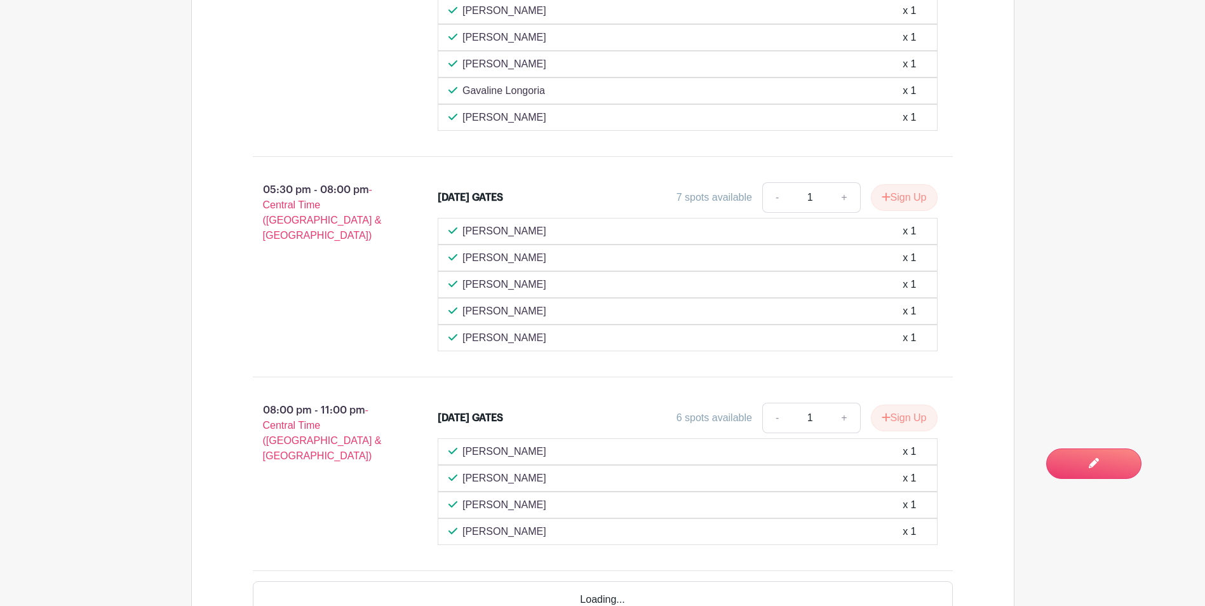
scroll to position [1588, 0]
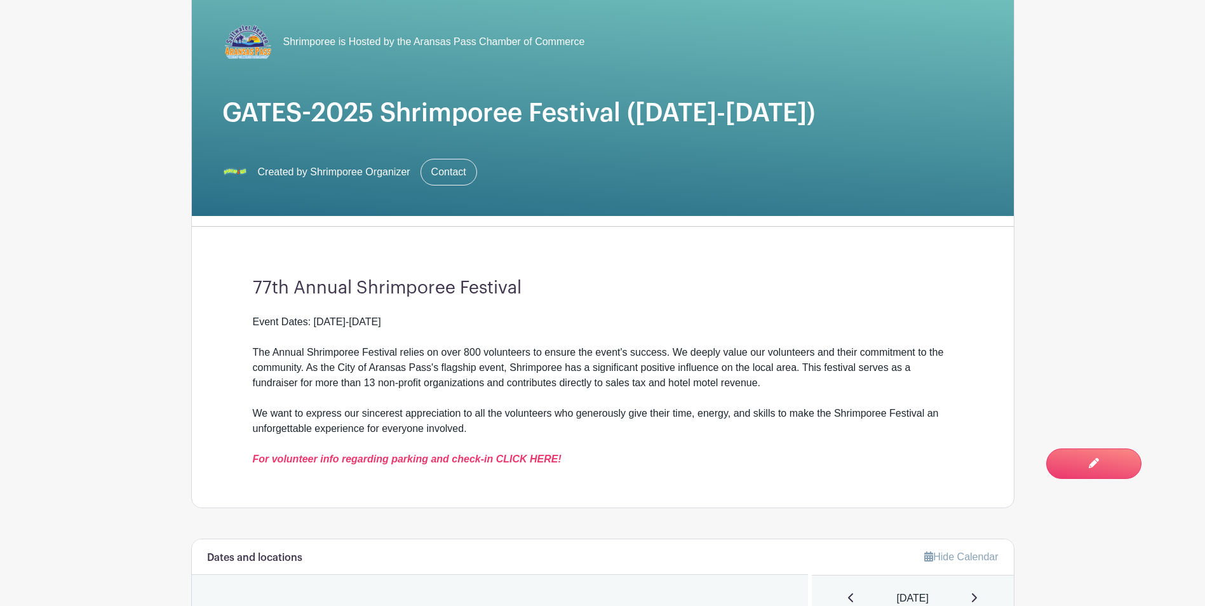
scroll to position [0, 0]
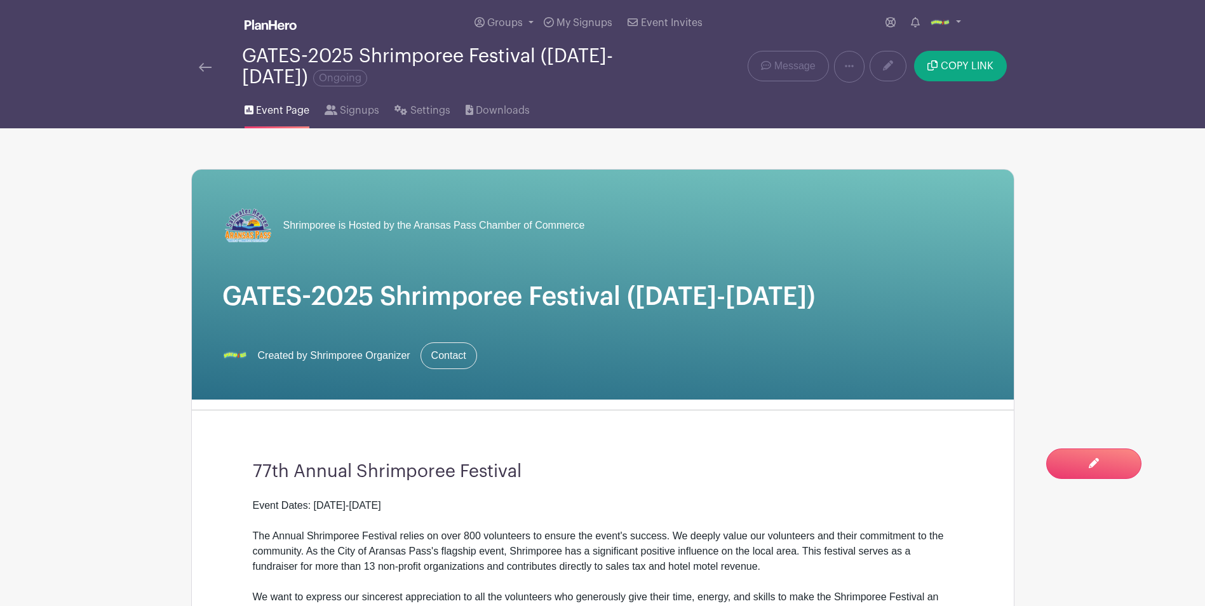
click at [927, 72] on button "COPY LINK" at bounding box center [960, 66] width 92 height 30
click at [796, 83] on div "GATES-2025 Shrimporee Festival (October 17-19, 2025) Ongoing Delete Event Are y…" at bounding box center [602, 67] width 823 height 42
